Goal: Task Accomplishment & Management: Manage account settings

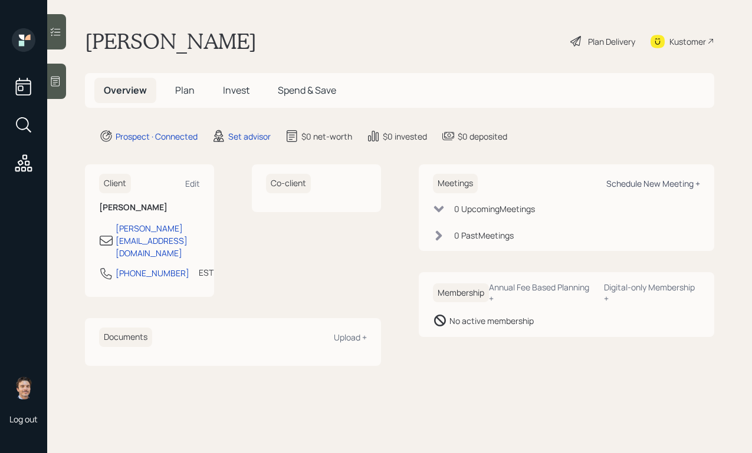
click at [615, 188] on div "Schedule New Meeting +" at bounding box center [653, 183] width 94 height 11
select select "round-robin"
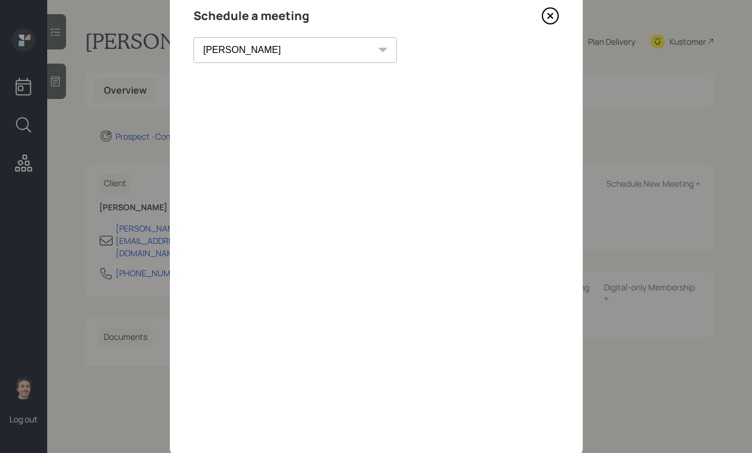
scroll to position [39, 0]
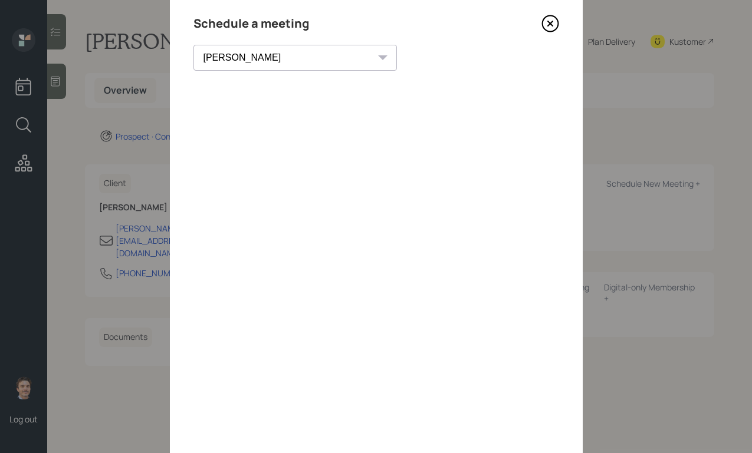
click at [543, 24] on icon at bounding box center [550, 24] width 18 height 18
